Goal: Information Seeking & Learning: Check status

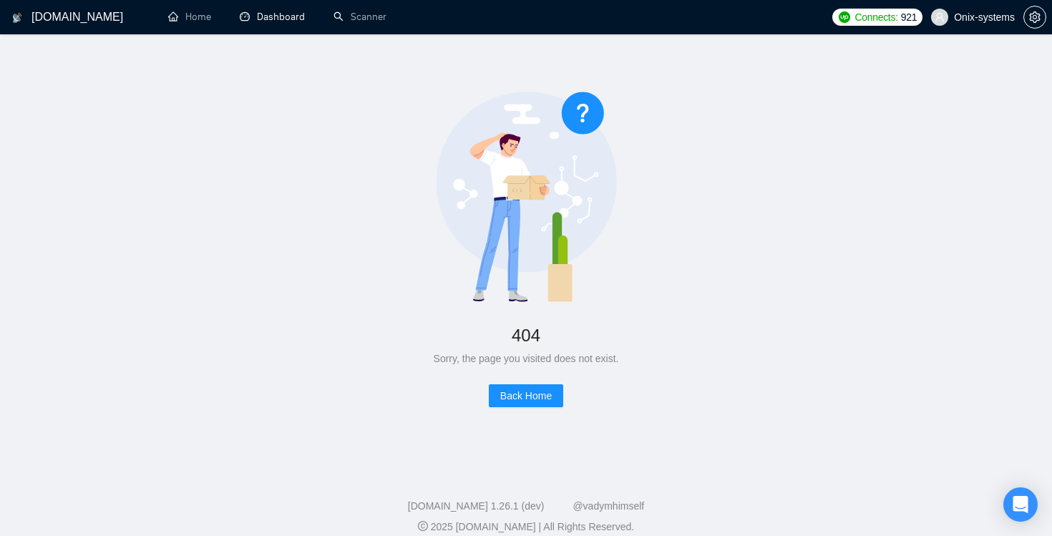
click at [266, 19] on link "Dashboard" at bounding box center [272, 17] width 65 height 12
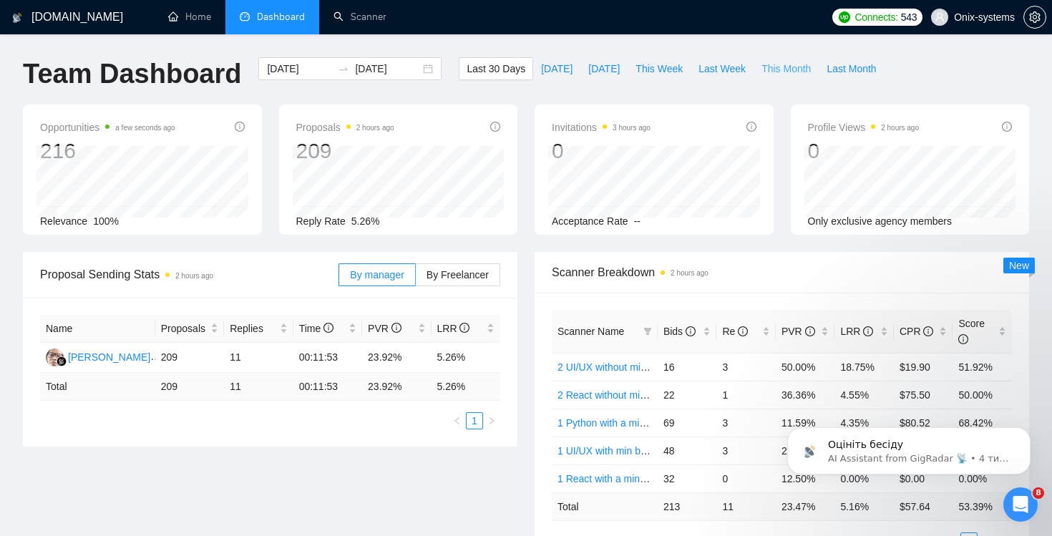
click at [792, 69] on span "This Month" at bounding box center [786, 69] width 49 height 16
type input "2025-09-01"
type input "[DATE]"
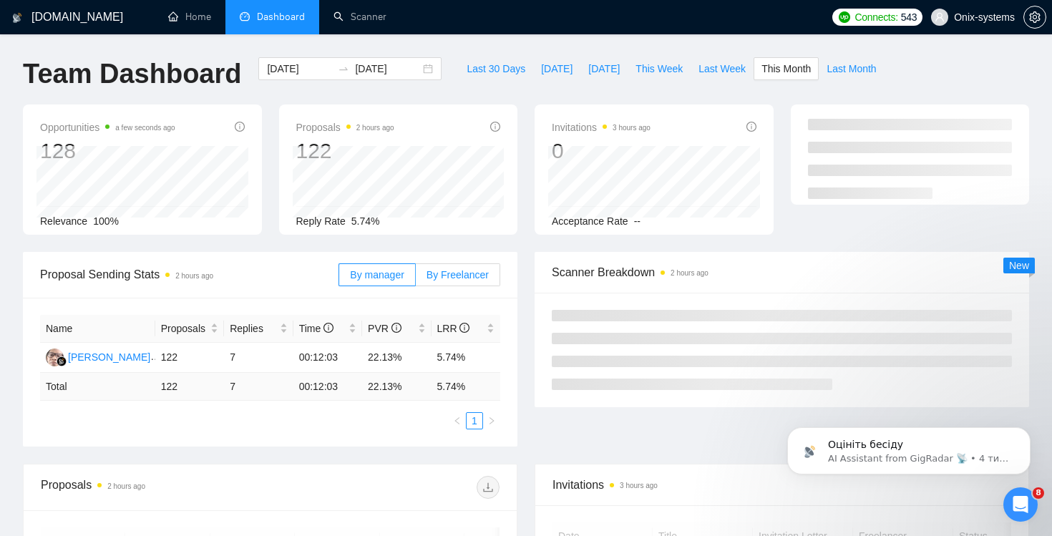
click at [458, 271] on span "By Freelancer" at bounding box center [458, 274] width 62 height 11
click at [416, 278] on input "By Freelancer" at bounding box center [416, 278] width 0 height 0
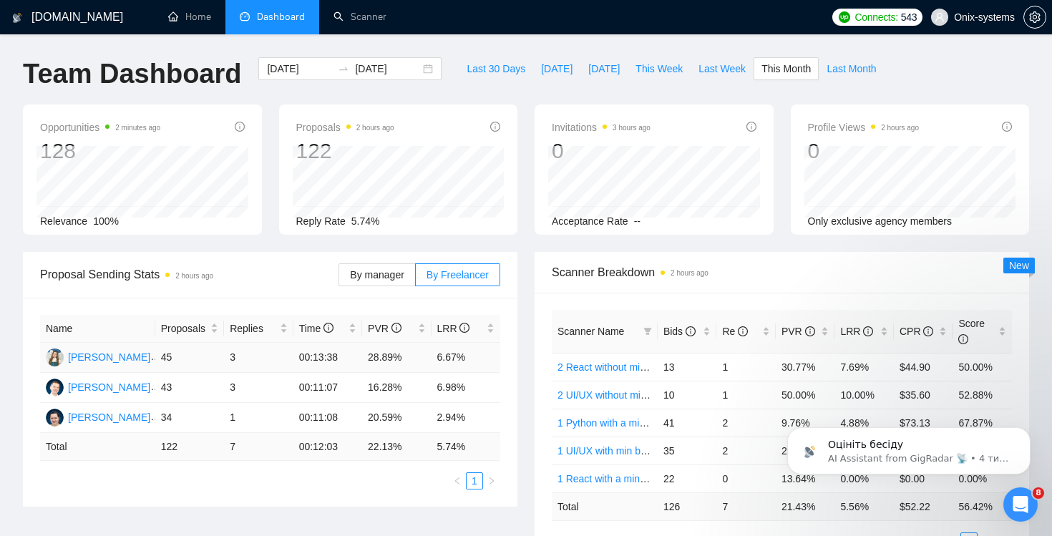
click at [324, 353] on td "00:13:38" at bounding box center [327, 358] width 69 height 30
click at [213, 351] on td "45" at bounding box center [189, 358] width 69 height 30
click at [226, 351] on td "3" at bounding box center [258, 358] width 69 height 30
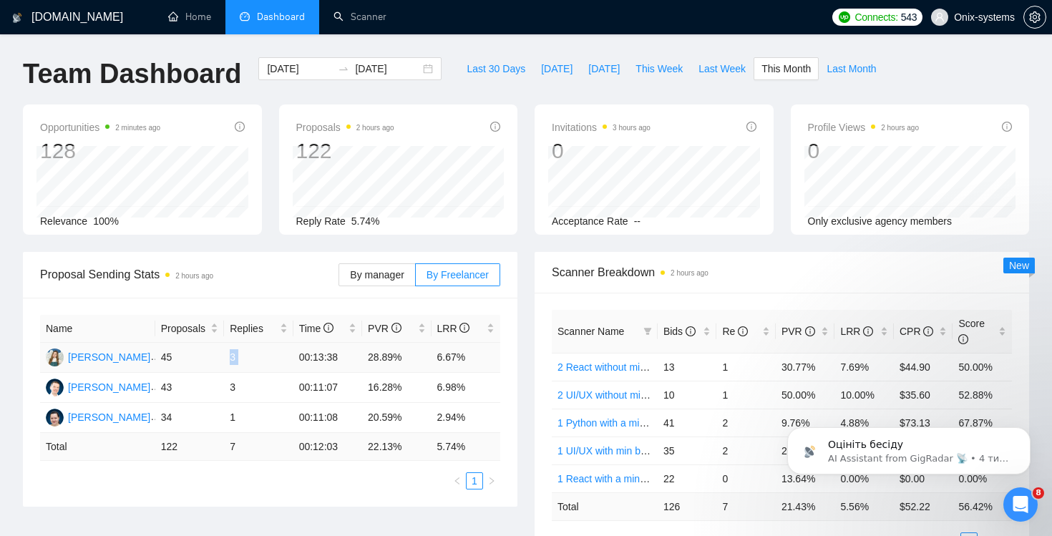
click at [226, 351] on td "3" at bounding box center [258, 358] width 69 height 30
click at [110, 355] on div "[PERSON_NAME]" at bounding box center [109, 357] width 82 height 16
click at [309, 62] on input "2025-09-01" at bounding box center [299, 69] width 65 height 16
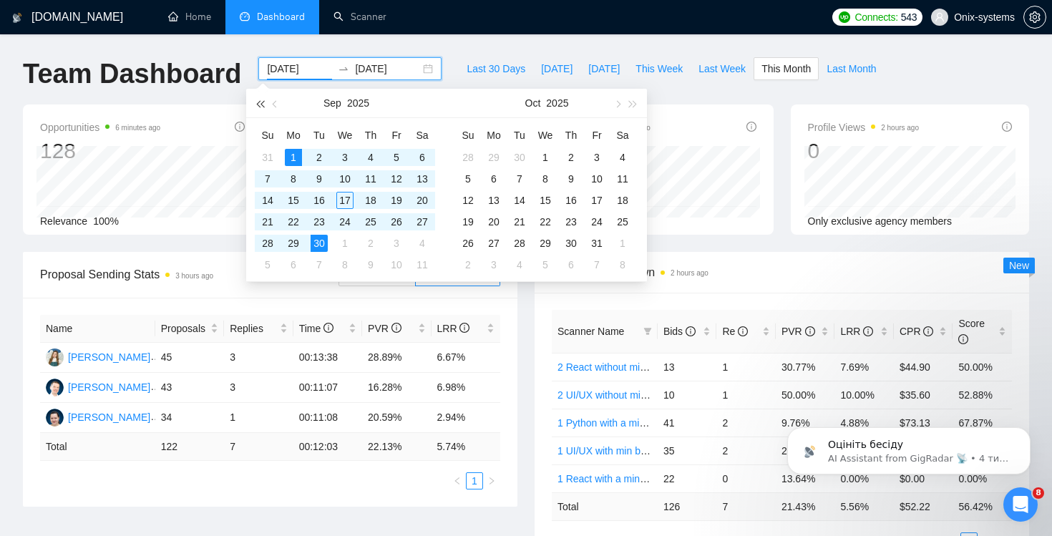
click at [261, 106] on button "button" at bounding box center [260, 103] width 16 height 29
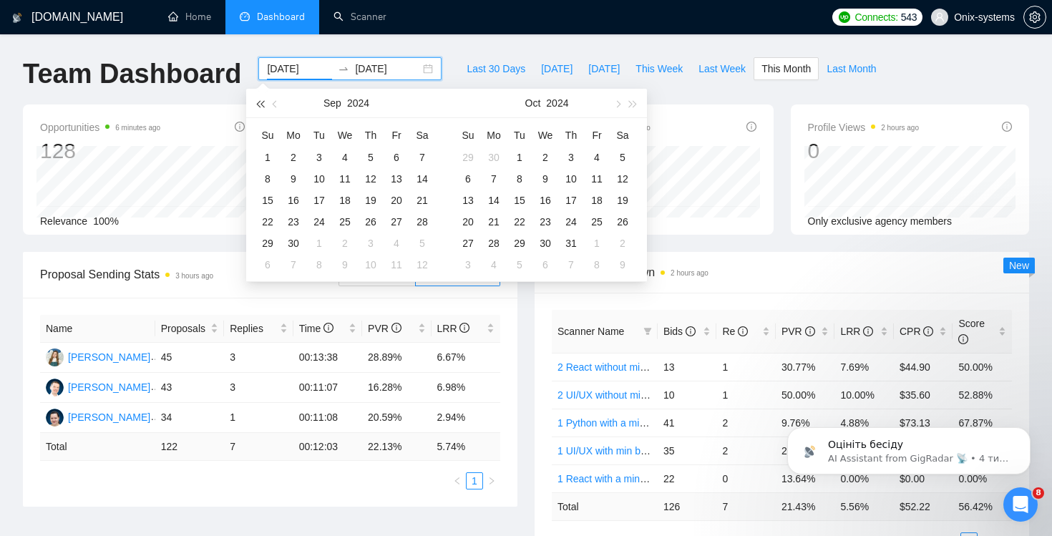
click at [261, 106] on button "button" at bounding box center [260, 103] width 16 height 29
click at [630, 100] on span "button" at bounding box center [633, 103] width 7 height 7
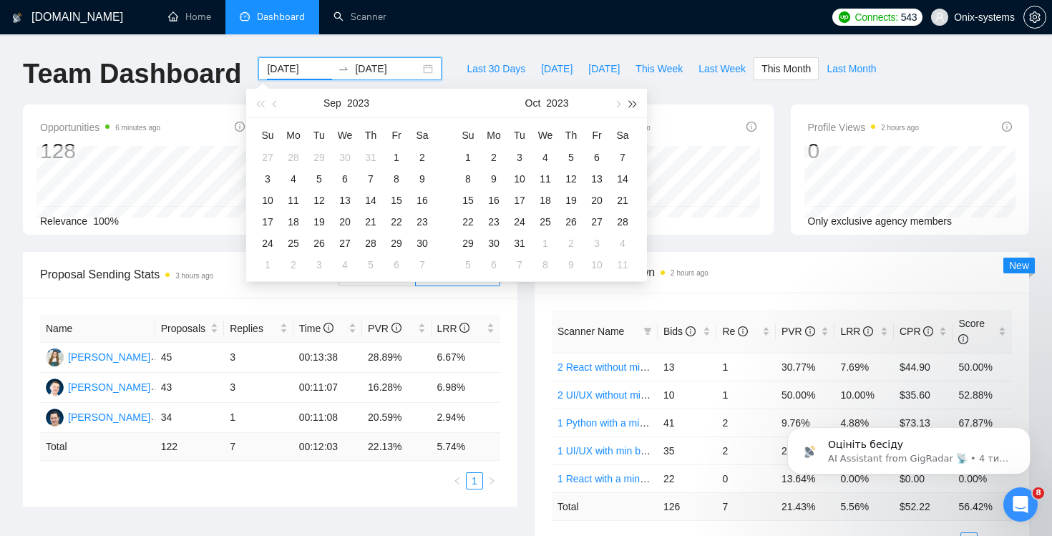
click at [630, 100] on span "button" at bounding box center [633, 103] width 7 height 7
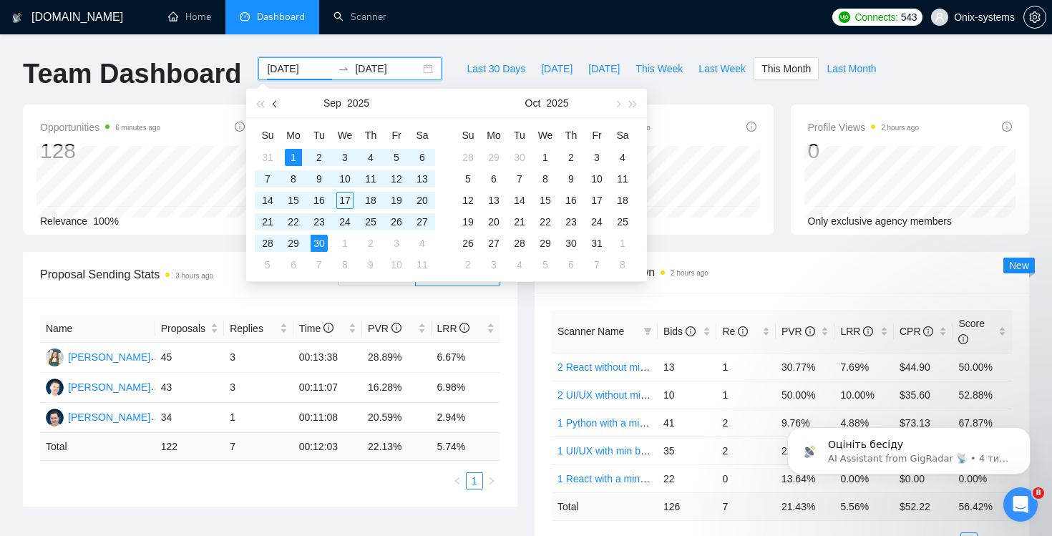
click at [272, 102] on button "button" at bounding box center [276, 103] width 16 height 29
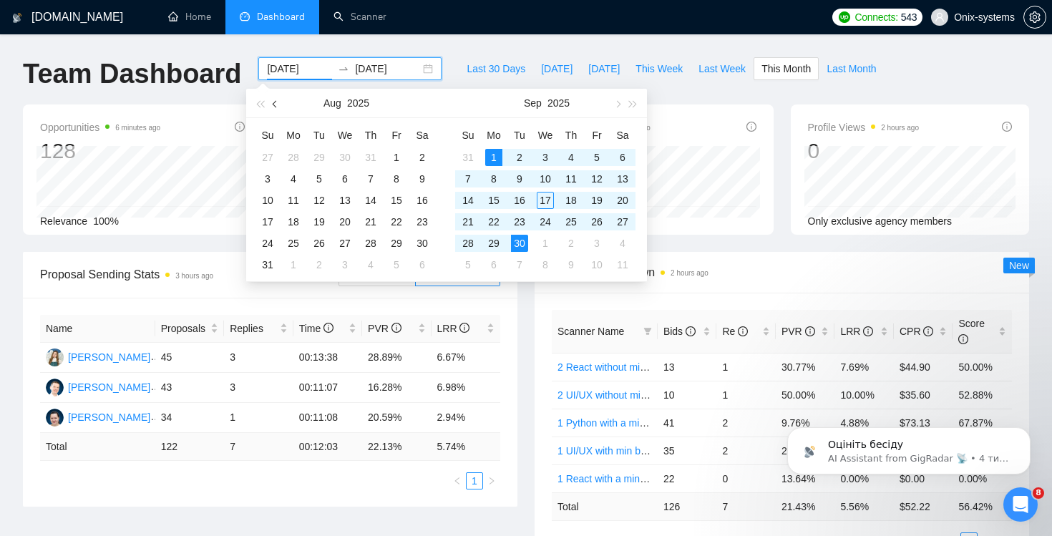
click at [271, 102] on button "button" at bounding box center [276, 103] width 16 height 29
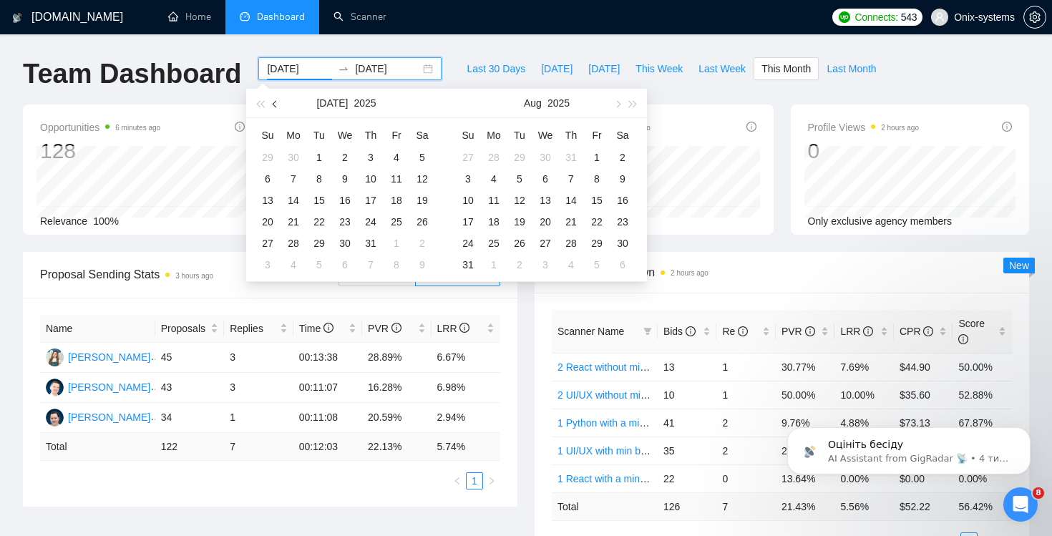
click at [271, 102] on button "button" at bounding box center [276, 103] width 16 height 29
type input "2025-06-01"
click at [268, 154] on div "1" at bounding box center [267, 157] width 17 height 17
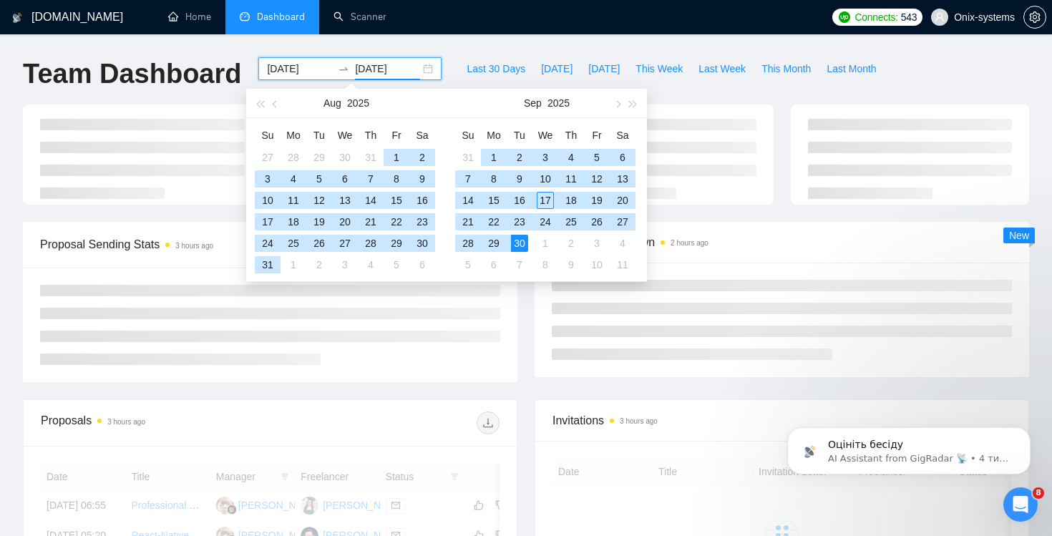
type input "[DATE]"
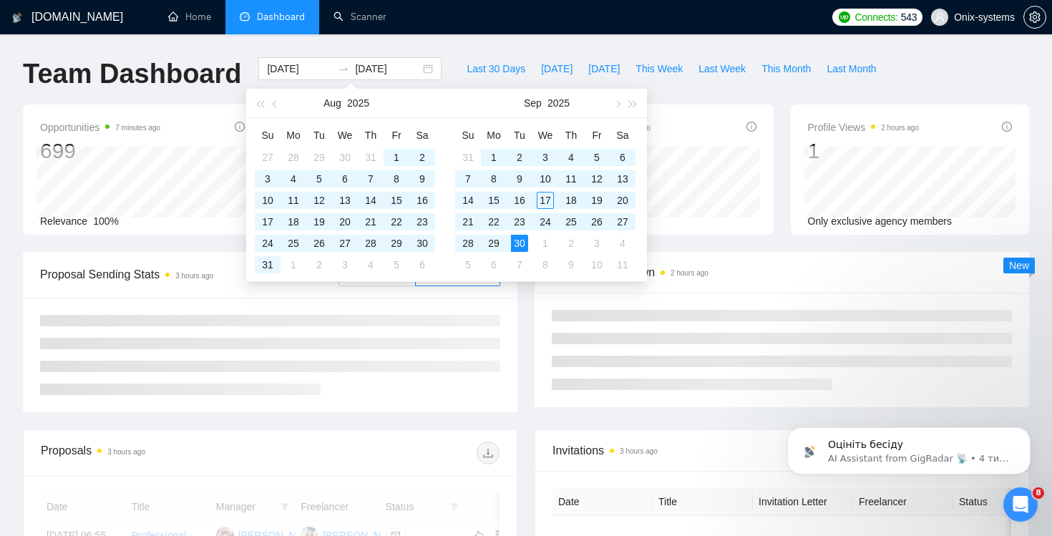
click at [637, 42] on div "GigRadar.io Home Dashboard Scanner Connects: 543 Onix-systems Team Dashboard 20…" at bounding box center [526, 507] width 1052 height 1015
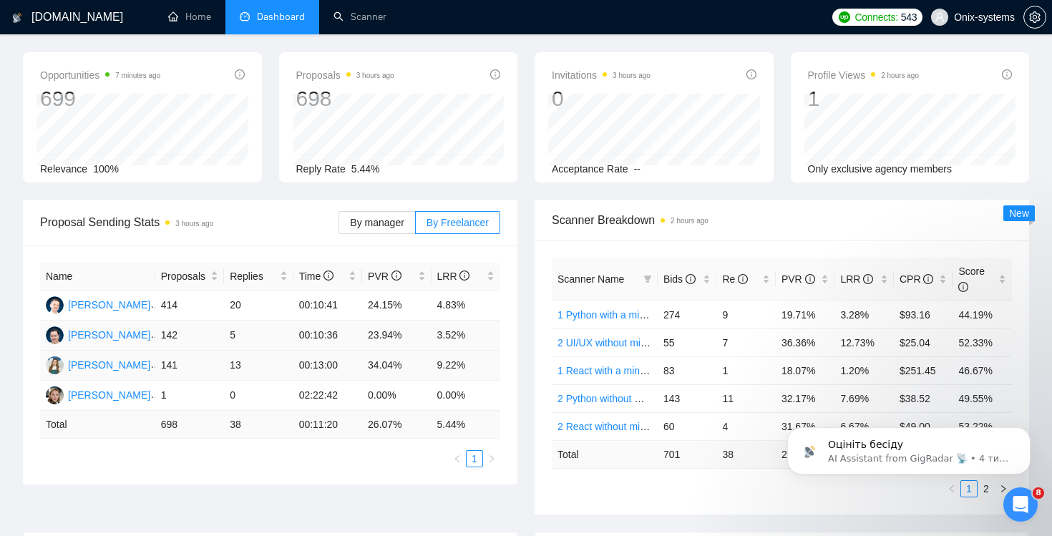
scroll to position [55, 0]
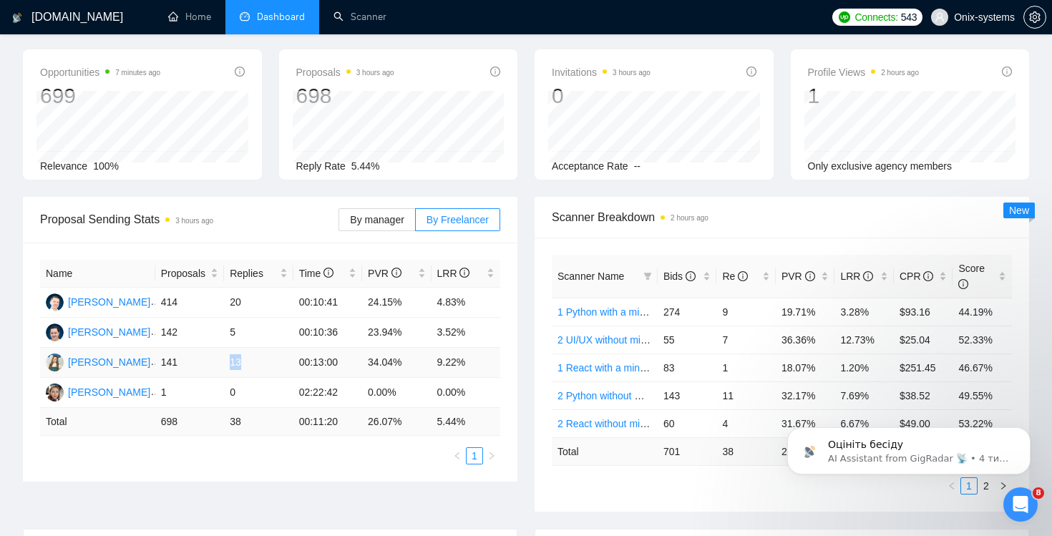
drag, startPoint x: 249, startPoint y: 369, endPoint x: 206, endPoint y: 369, distance: 42.9
click at [206, 369] on tr "Tanya Kermach 141 13 00:13:00 34.04% 9.22%" at bounding box center [270, 363] width 460 height 30
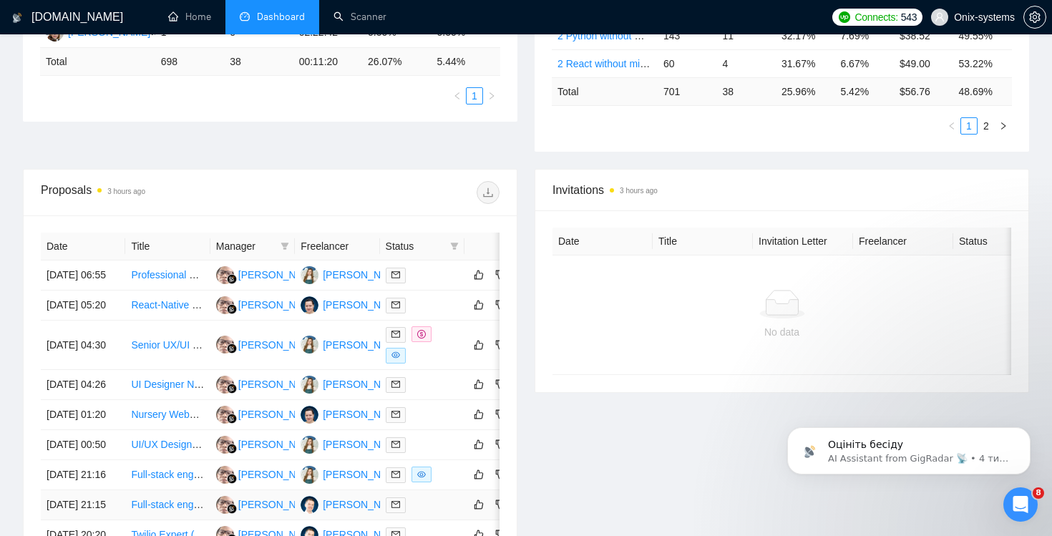
scroll to position [636, 0]
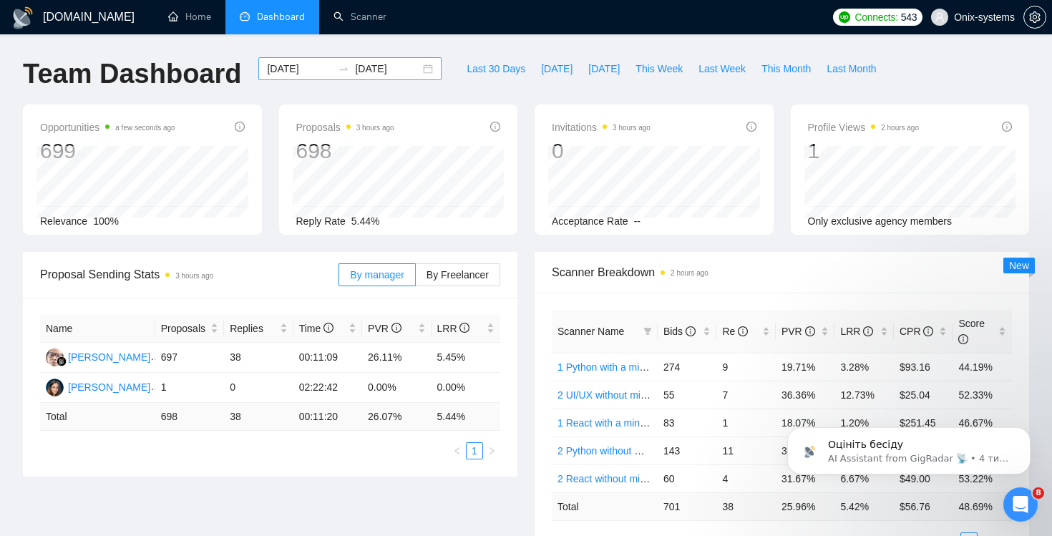
click at [419, 69] on div "2025-06-01 2025-09-30" at bounding box center [349, 68] width 183 height 23
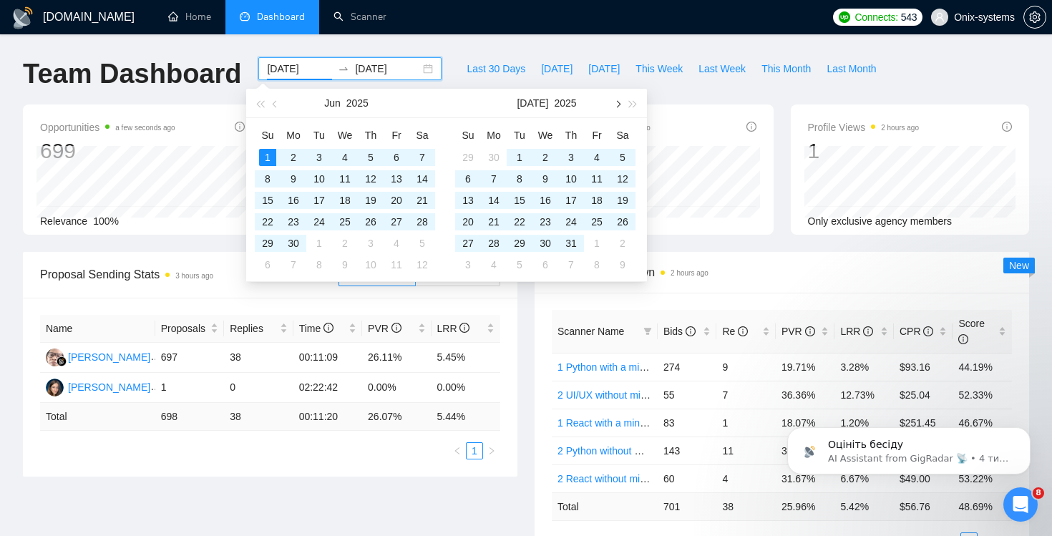
click at [616, 102] on span "button" at bounding box center [616, 103] width 7 height 7
type input "[DATE]"
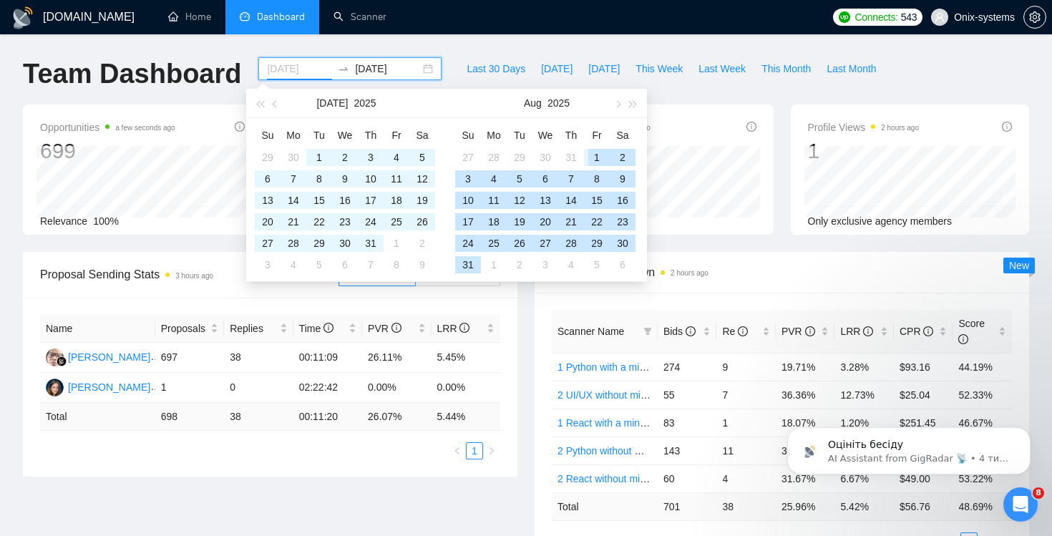
click at [597, 152] on div "1" at bounding box center [596, 157] width 17 height 17
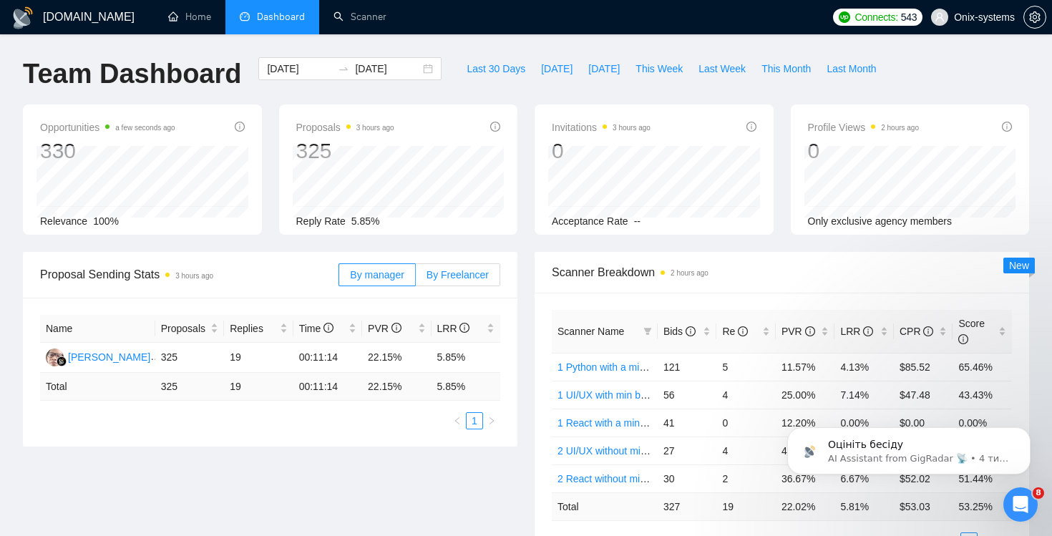
click at [465, 280] on span "By Freelancer" at bounding box center [458, 274] width 62 height 11
click at [416, 278] on input "By Freelancer" at bounding box center [416, 278] width 0 height 0
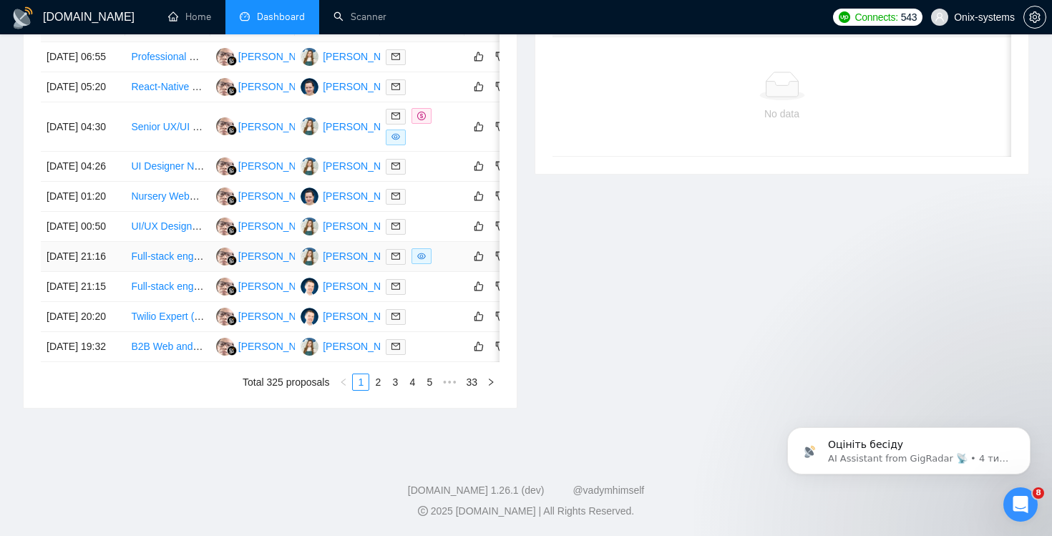
scroll to position [755, 0]
